Goal: Task Accomplishment & Management: Manage account settings

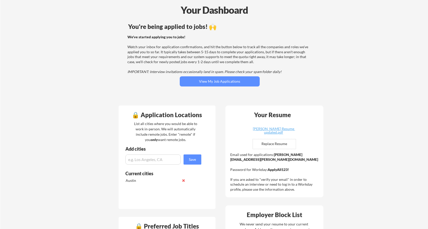
scroll to position [25, 0]
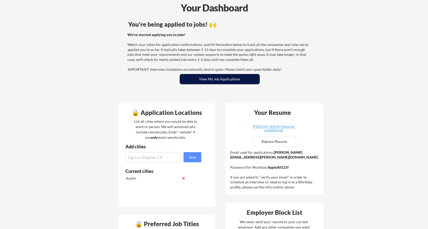
click at [225, 76] on button "View My Job Applications" at bounding box center [220, 79] width 80 height 10
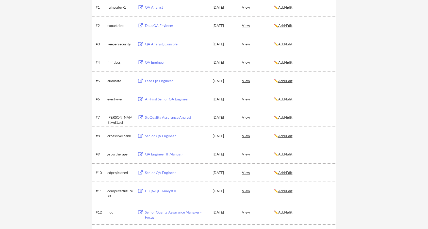
scroll to position [102, 0]
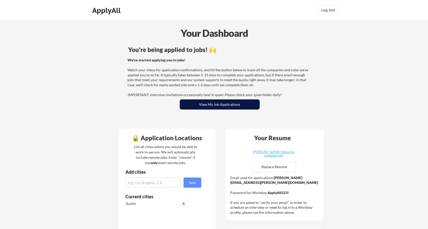
click at [211, 107] on button "View My Job Applications" at bounding box center [220, 104] width 80 height 10
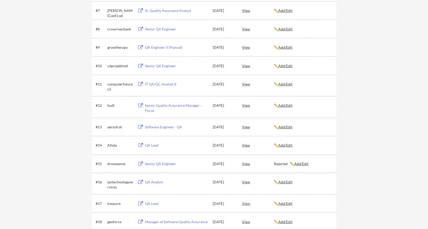
scroll to position [228, 0]
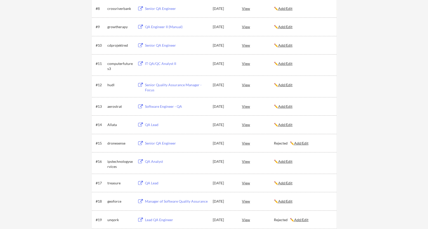
click at [247, 28] on div "View" at bounding box center [258, 26] width 32 height 9
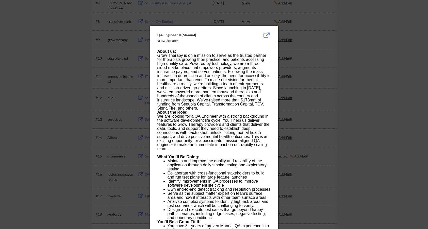
scroll to position [152, 0]
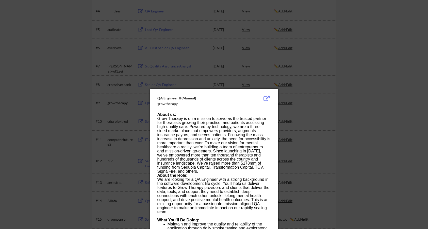
click at [242, 41] on div at bounding box center [214, 114] width 428 height 229
